Goal: Task Accomplishment & Management: Complete application form

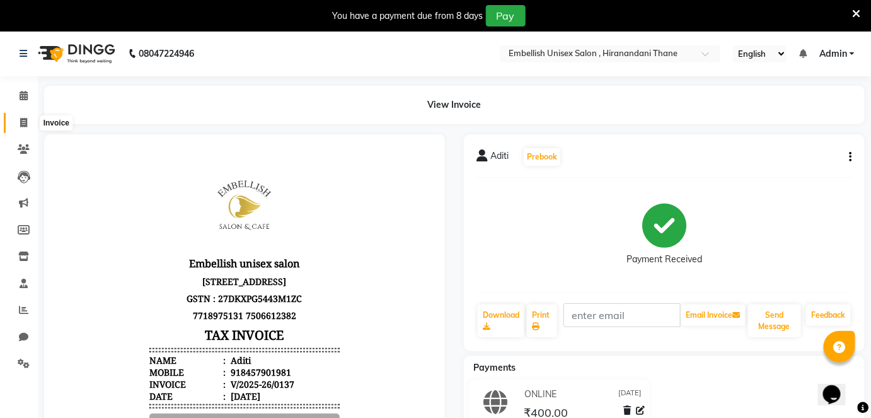
click at [25, 124] on icon at bounding box center [23, 122] width 7 height 9
select select "service"
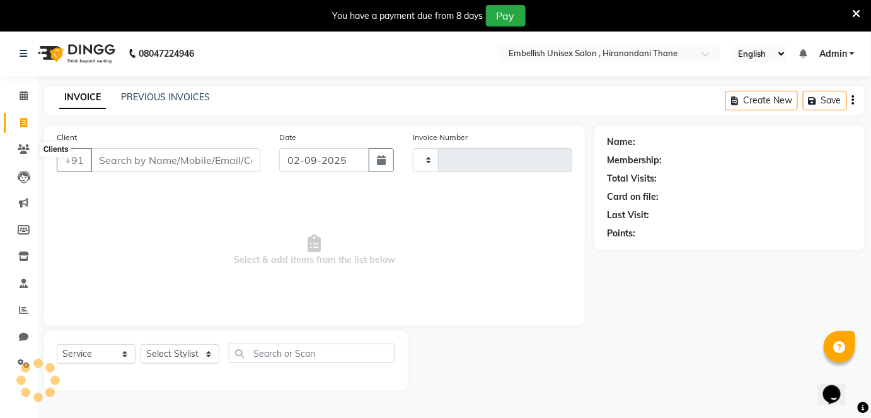
scroll to position [30, 0]
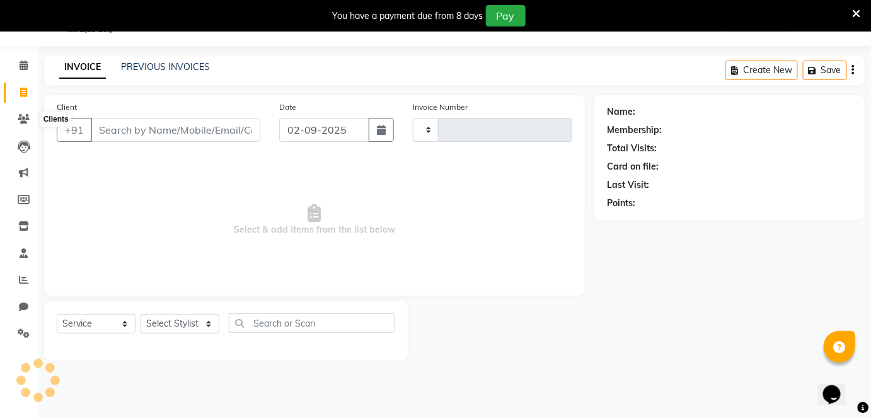
type input "0138"
select select "8665"
click at [136, 127] on input "Client" at bounding box center [176, 130] width 170 height 24
click at [76, 137] on button "+91" at bounding box center [74, 130] width 35 height 24
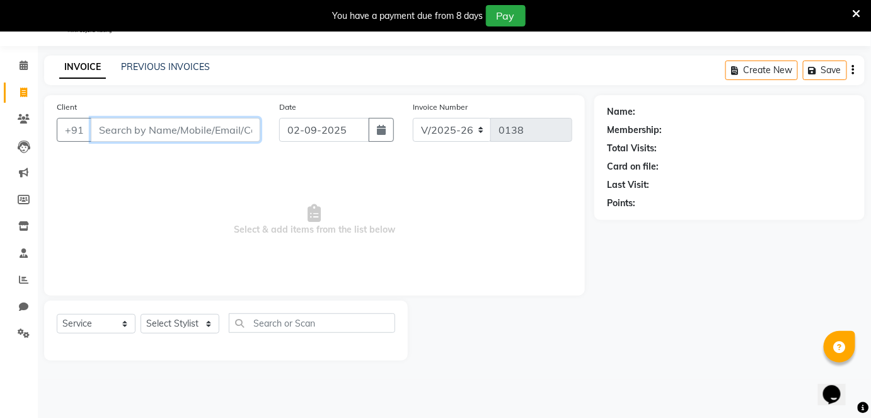
click at [108, 129] on input "Client" at bounding box center [176, 130] width 170 height 24
type input "1"
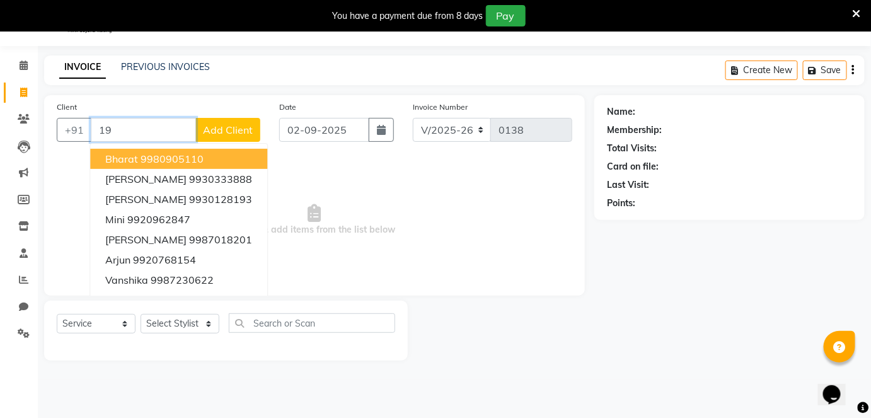
type input "1"
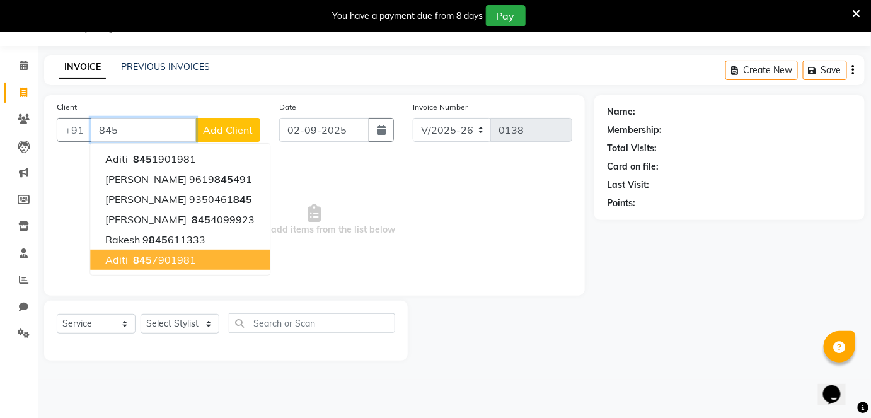
click at [185, 257] on ngb-highlight "[PHONE_NUMBER]" at bounding box center [163, 259] width 66 height 13
type input "8457901981"
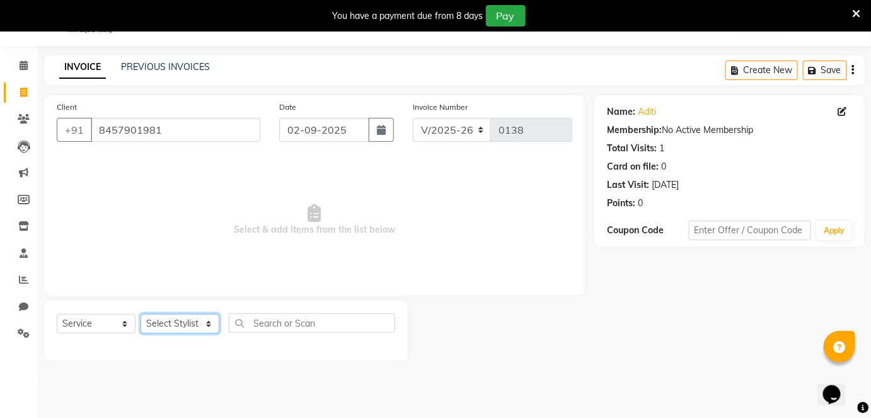
click at [209, 321] on select "Select Stylist [PERSON_NAME] Poonam Samir Tappu [PERSON_NAME]" at bounding box center [180, 324] width 79 height 20
select select "87269"
click at [141, 314] on select "Select Stylist [PERSON_NAME] Poonam Samir Tappu [PERSON_NAME]" at bounding box center [180, 324] width 79 height 20
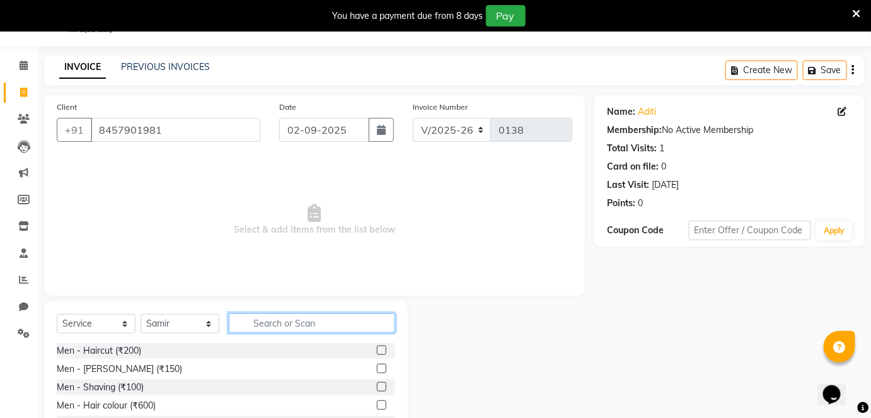
click at [270, 324] on input "text" at bounding box center [312, 323] width 166 height 20
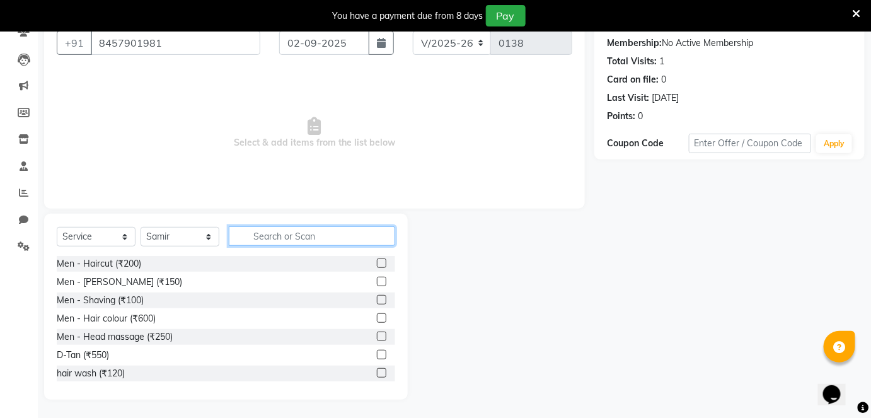
scroll to position [117, 0]
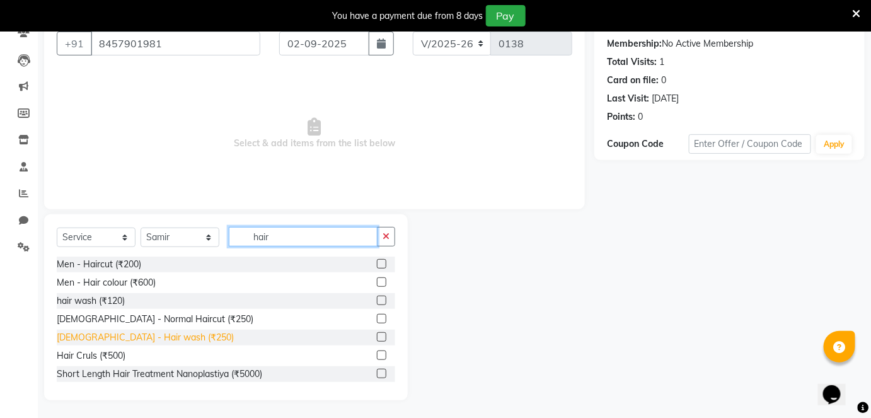
type input "hair"
click at [124, 332] on div "[DEMOGRAPHIC_DATA] - Hair wash (₹250)" at bounding box center [145, 337] width 177 height 13
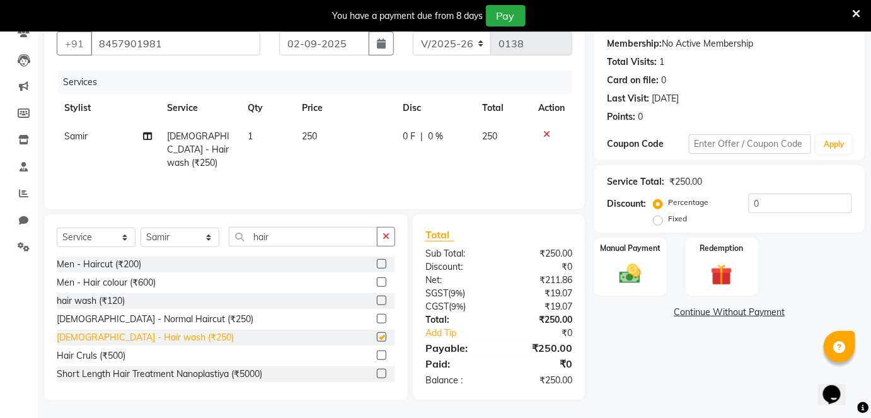
checkbox input "false"
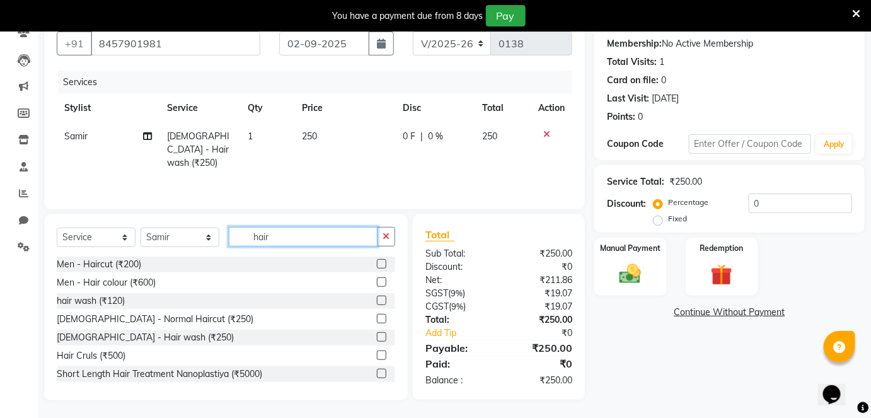
click at [274, 237] on input "hair" at bounding box center [303, 237] width 149 height 20
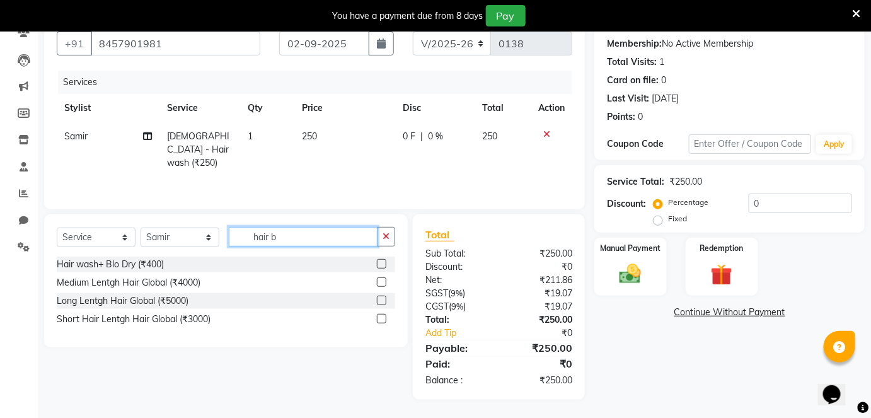
scroll to position [116, 0]
type input "hair b"
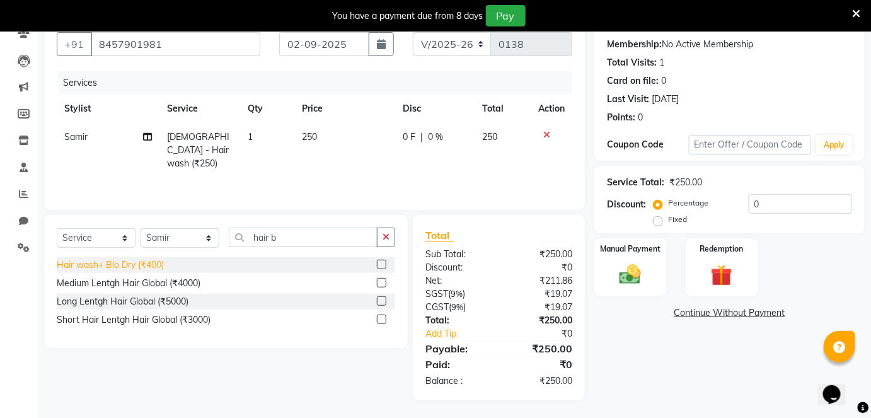
click at [113, 259] on div "Hair wash+ Blo Dry (₹400)" at bounding box center [110, 264] width 107 height 13
checkbox input "false"
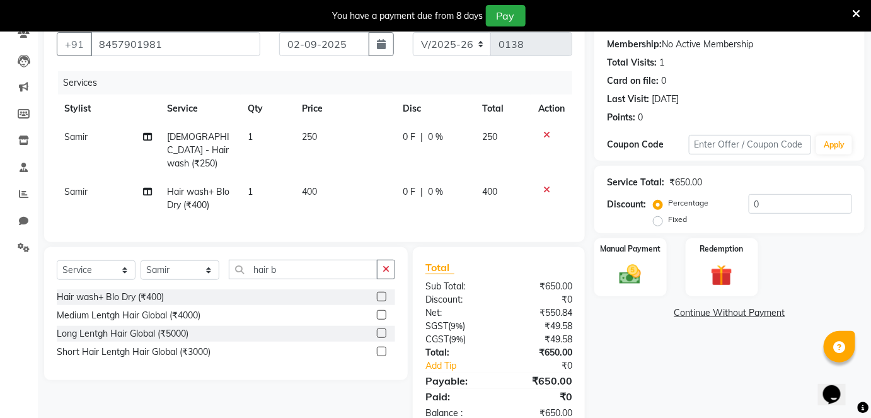
click at [323, 132] on td "250" at bounding box center [344, 150] width 101 height 55
select select "87269"
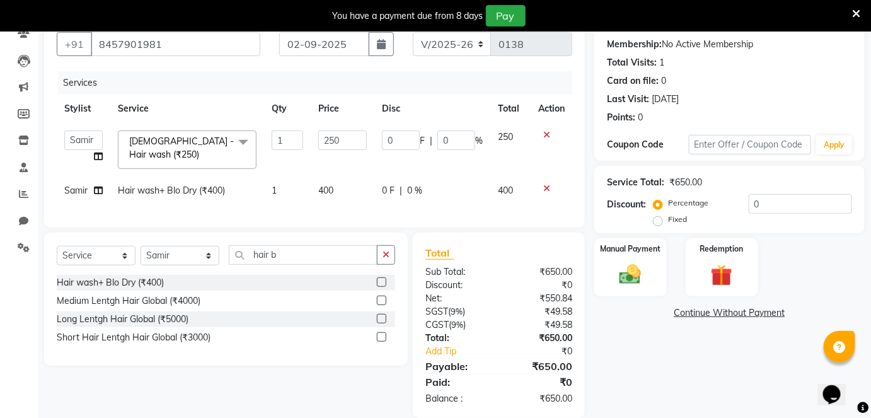
click at [545, 134] on icon at bounding box center [546, 134] width 7 height 9
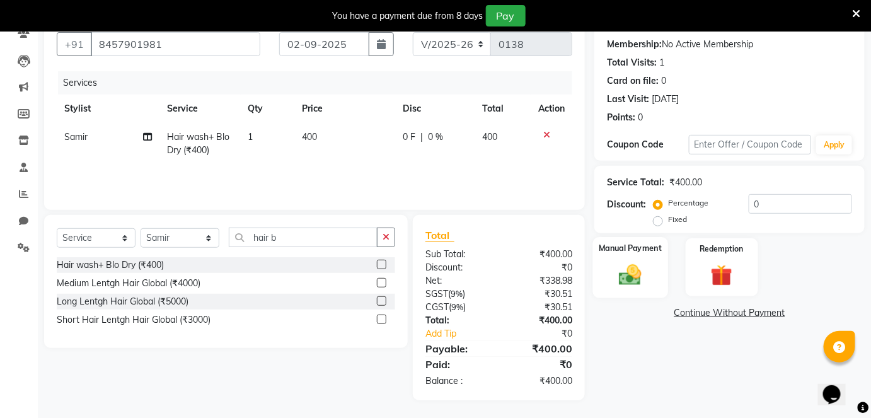
click at [633, 271] on img at bounding box center [630, 275] width 37 height 26
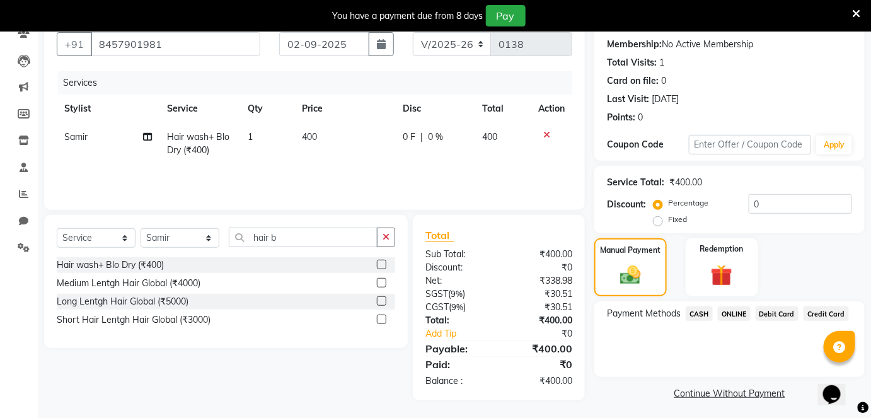
click at [739, 309] on span "ONLINE" at bounding box center [734, 313] width 33 height 14
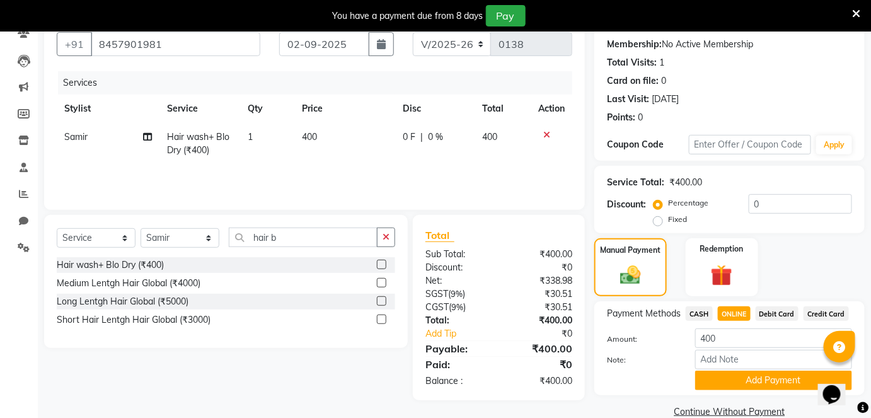
scroll to position [137, 0]
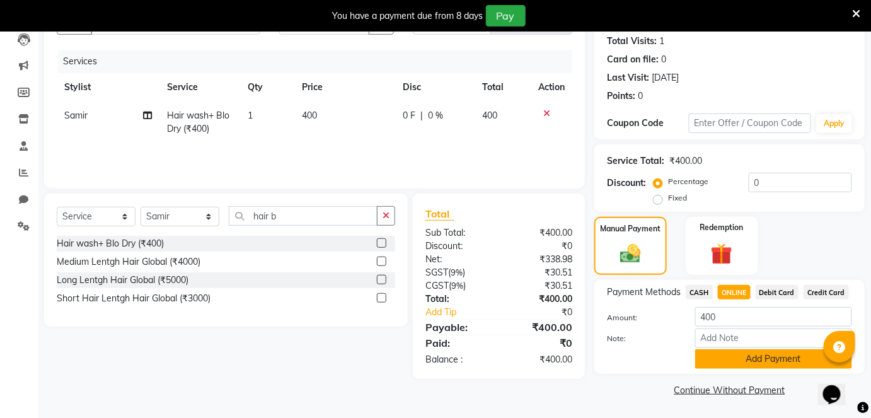
click at [719, 360] on button "Add Payment" at bounding box center [773, 359] width 157 height 20
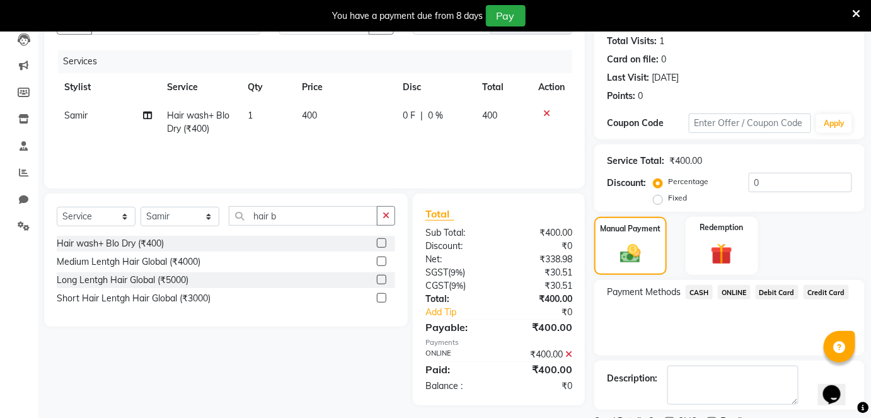
scroll to position [190, 0]
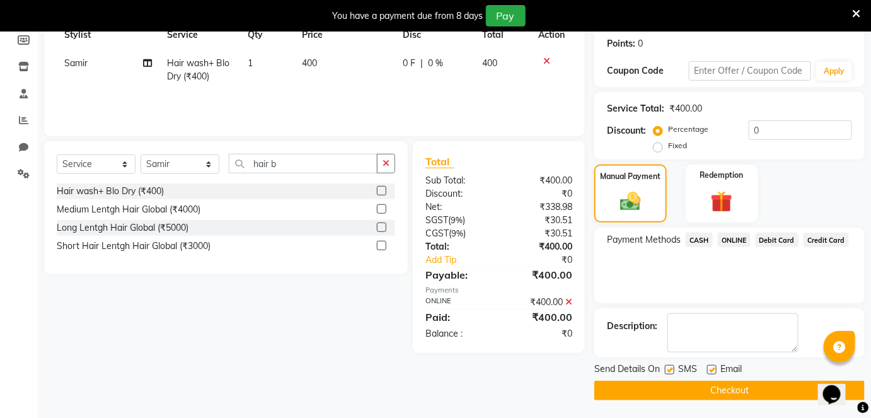
click at [709, 393] on button "Checkout" at bounding box center [729, 391] width 270 height 20
